Goal: Check status: Check status

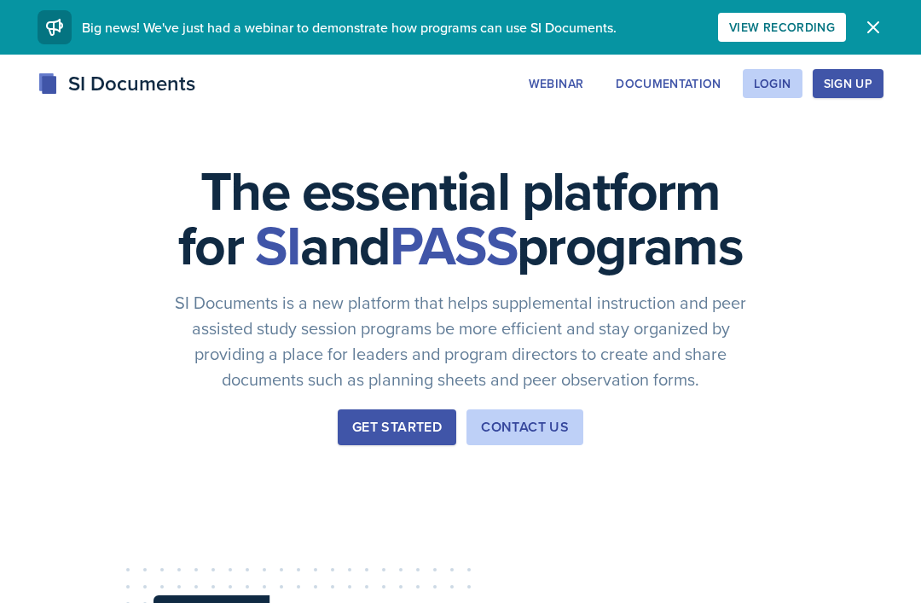
click at [770, 89] on div "Login" at bounding box center [773, 84] width 38 height 14
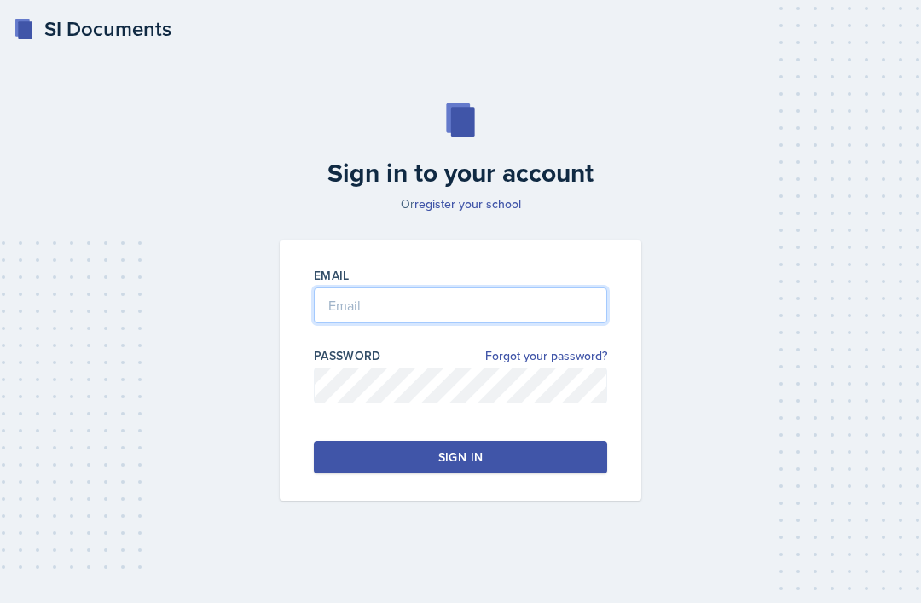
click at [508, 323] on input "email" at bounding box center [460, 305] width 293 height 36
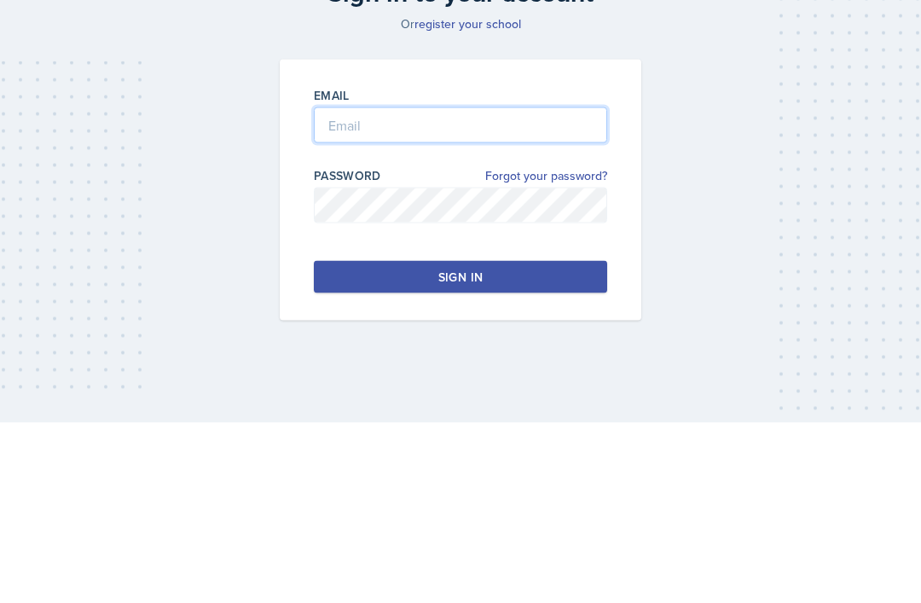
type input "[EMAIL_ADDRESS][DOMAIN_NAME]"
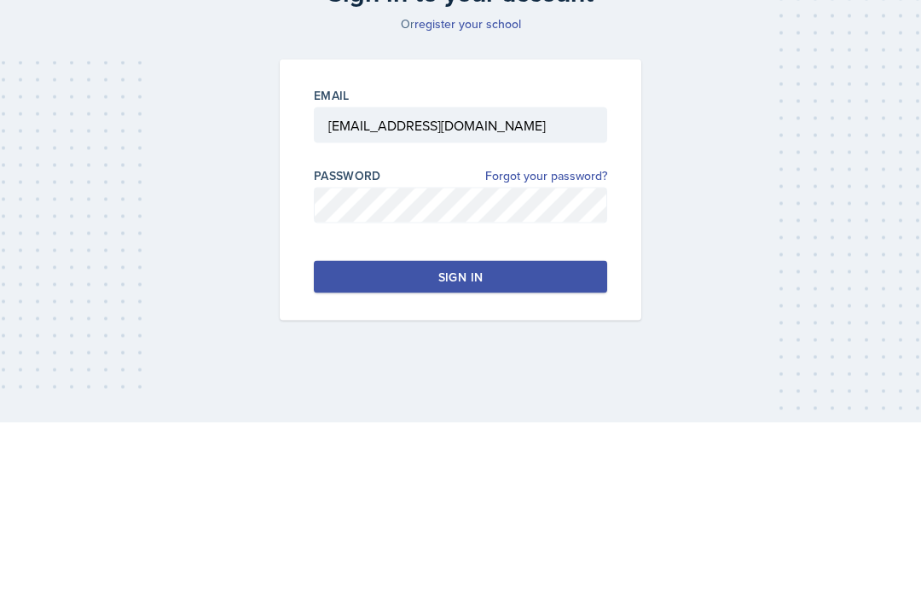
scroll to position [55, 0]
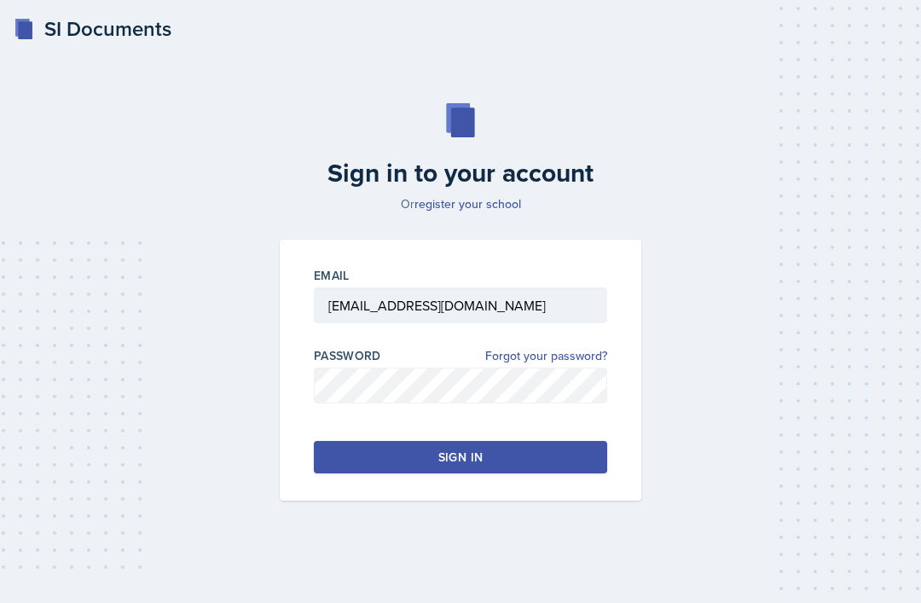
click at [569, 441] on button "Sign in" at bounding box center [460, 457] width 293 height 32
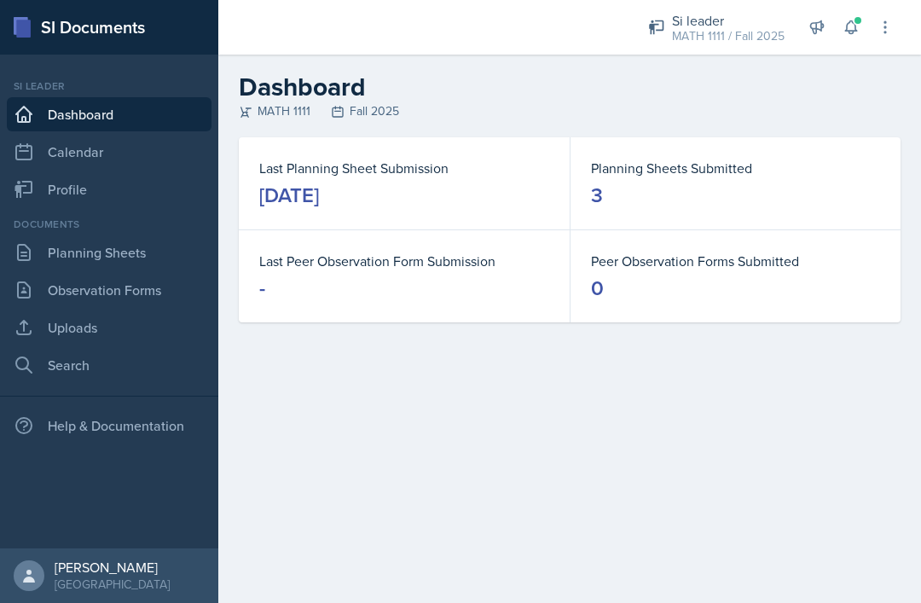
click at [59, 251] on link "Planning Sheets" at bounding box center [109, 252] width 205 height 34
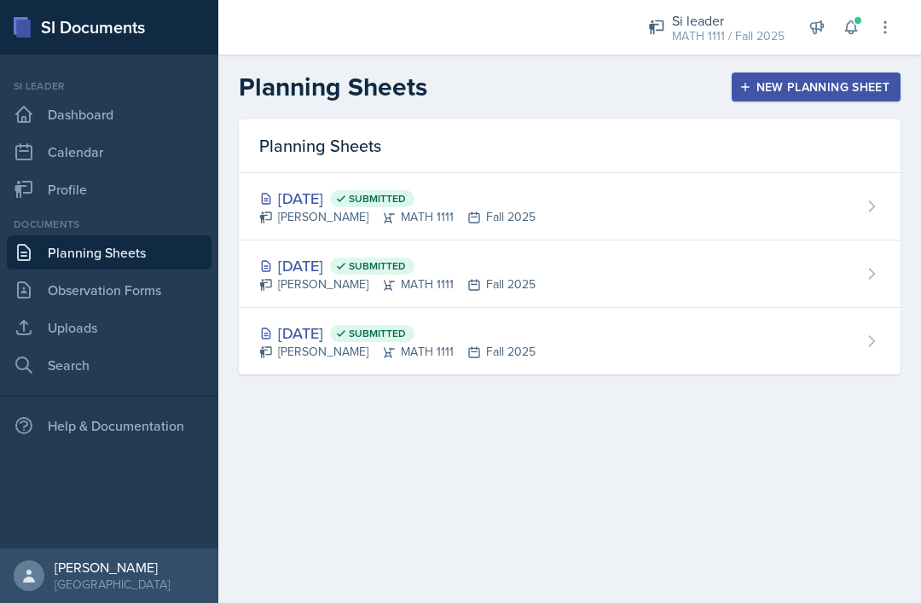
click at [627, 202] on div "[DATE] Submitted [PERSON_NAME] MATH 1111 Fall 2025" at bounding box center [570, 206] width 662 height 67
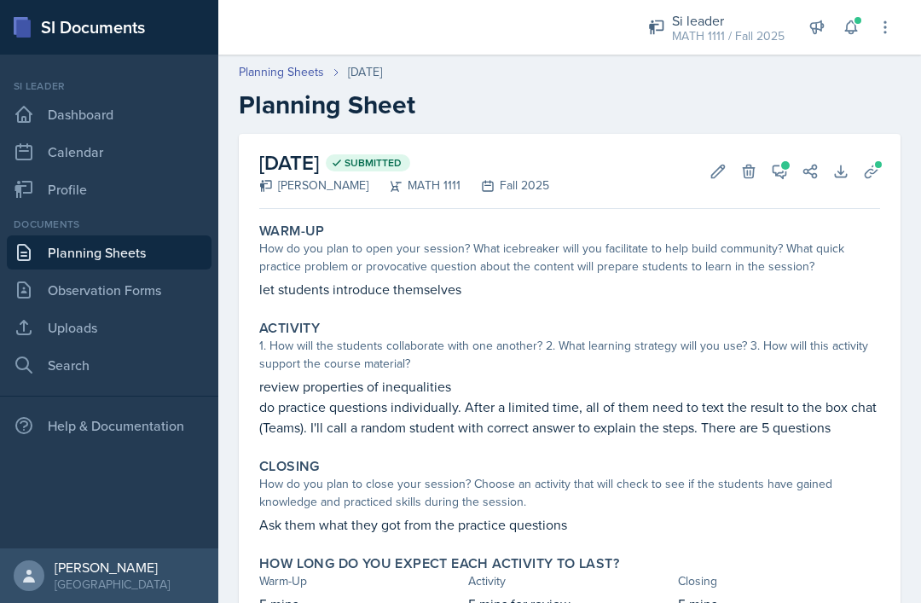
click at [774, 182] on button "View Comments" at bounding box center [779, 171] width 31 height 31
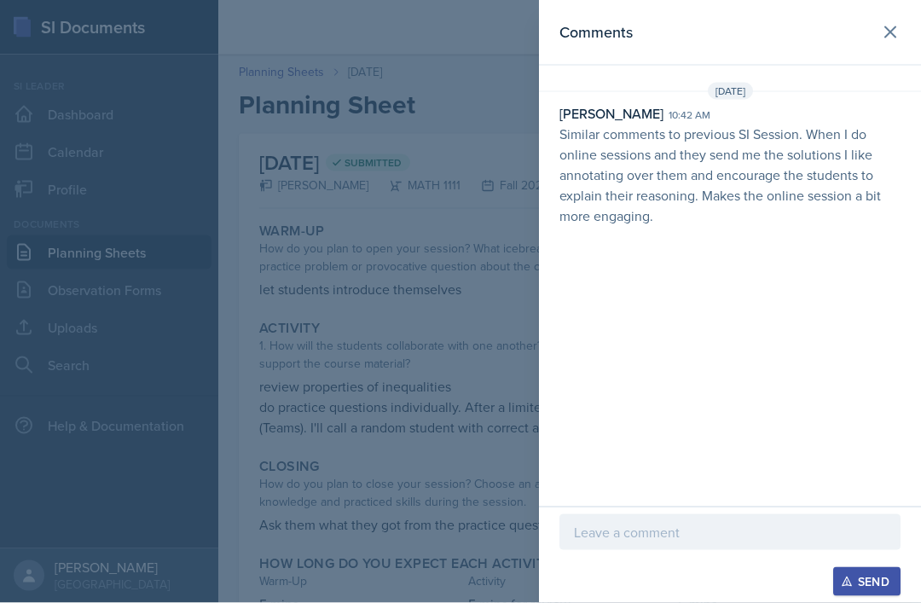
click at [67, 207] on div at bounding box center [460, 301] width 921 height 603
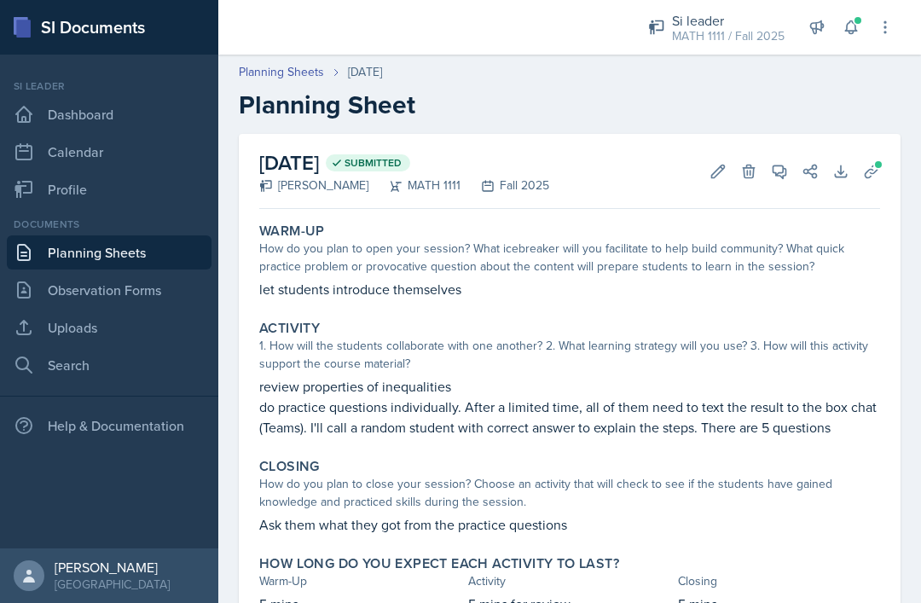
click at [114, 235] on link "Planning Sheets" at bounding box center [109, 252] width 205 height 34
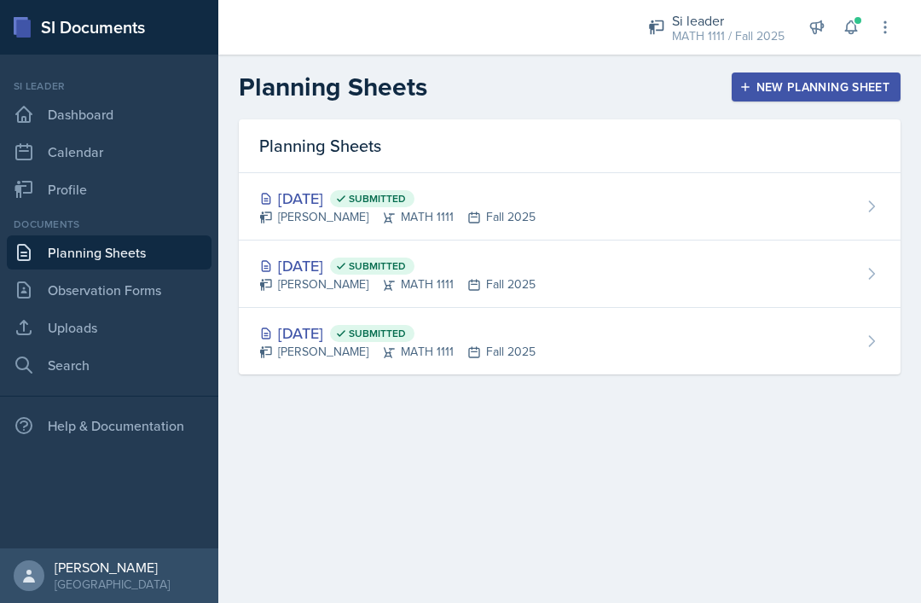
click at [326, 274] on div "[DATE] Submitted" at bounding box center [397, 265] width 276 height 23
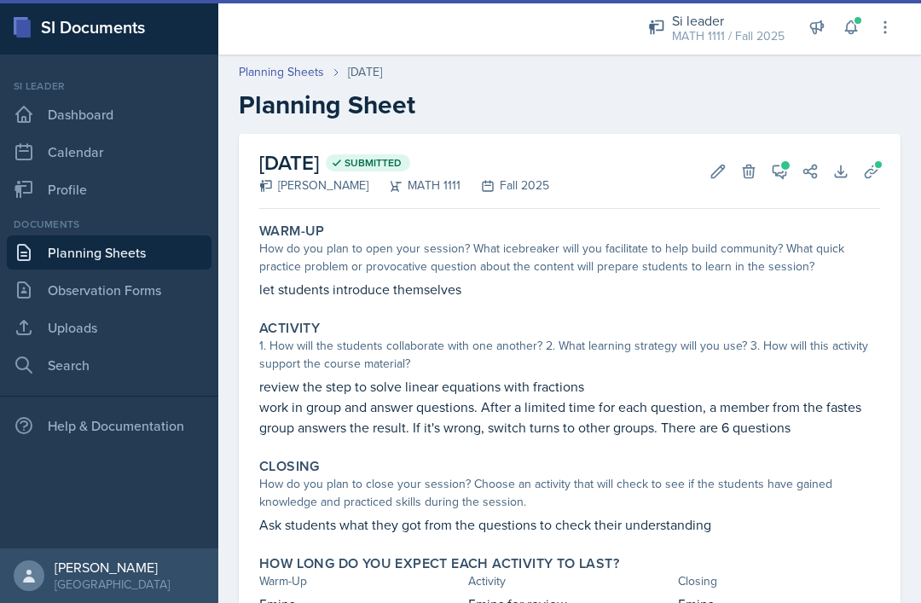
click at [777, 164] on icon at bounding box center [779, 171] width 17 height 17
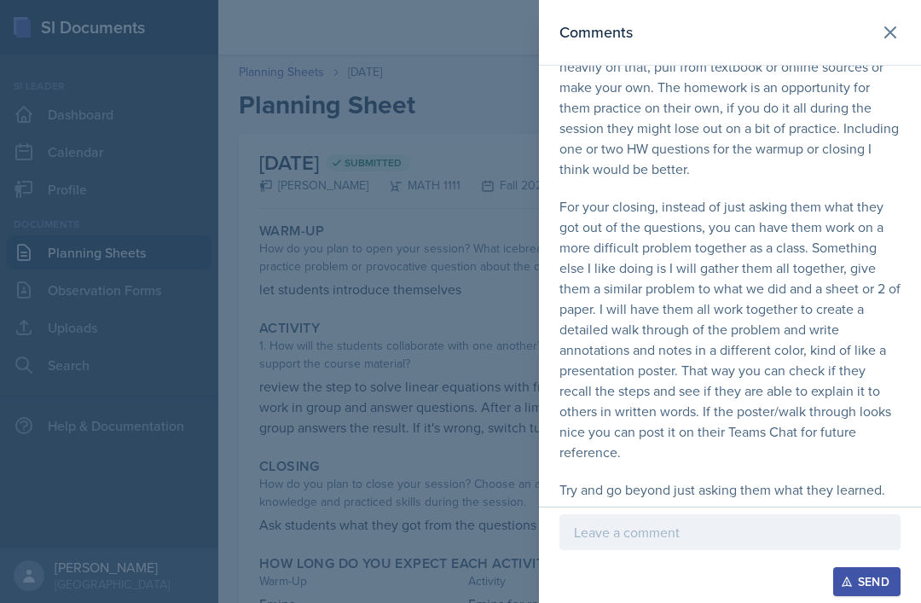
scroll to position [55, 0]
click at [895, 36] on icon at bounding box center [890, 32] width 20 height 20
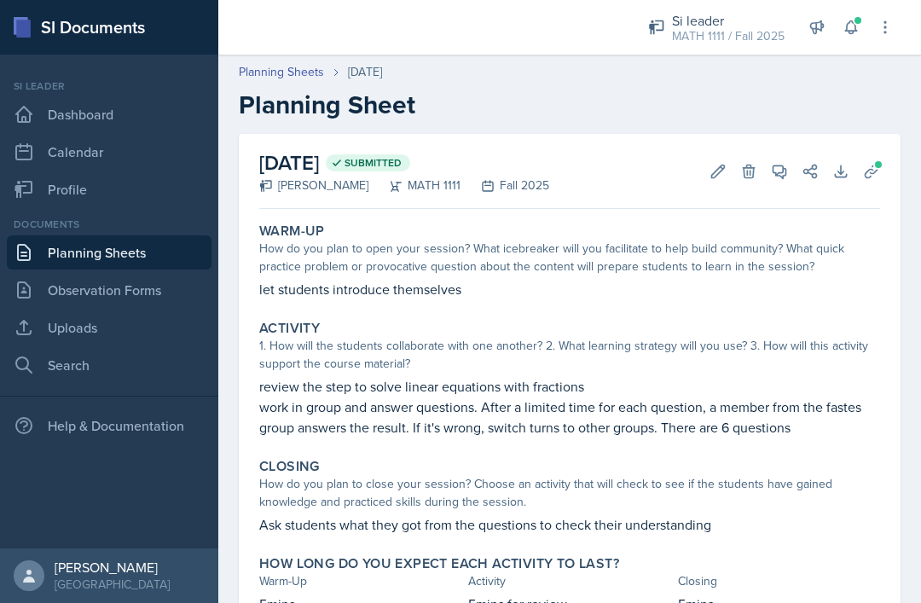
click at [230, 345] on div "[DATE] Submitted [PERSON_NAME] MATH 1111 Fall 2025 Edit Delete View Comments Co…" at bounding box center [569, 418] width 702 height 569
click at [385, 396] on p "work in group and answer questions. After a limited time for each question, a m…" at bounding box center [569, 416] width 621 height 41
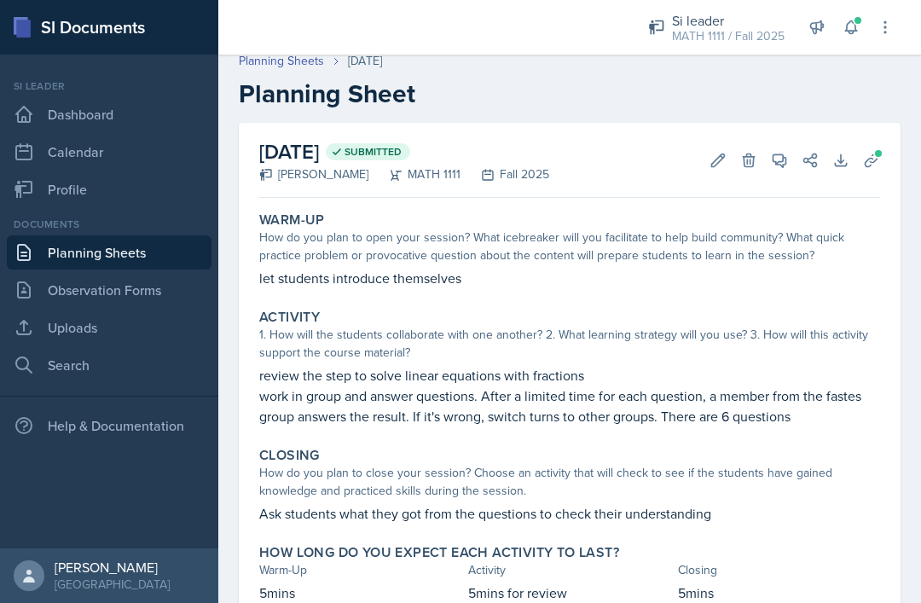
scroll to position [10, 0]
